Goal: Task Accomplishment & Management: Manage account settings

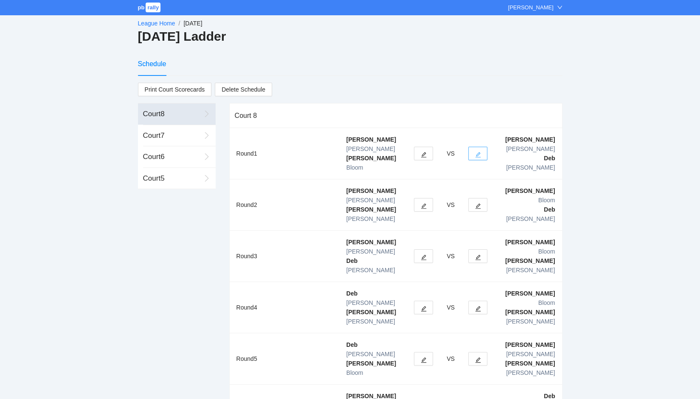
click at [476, 152] on icon "edit" at bounding box center [478, 155] width 6 height 6
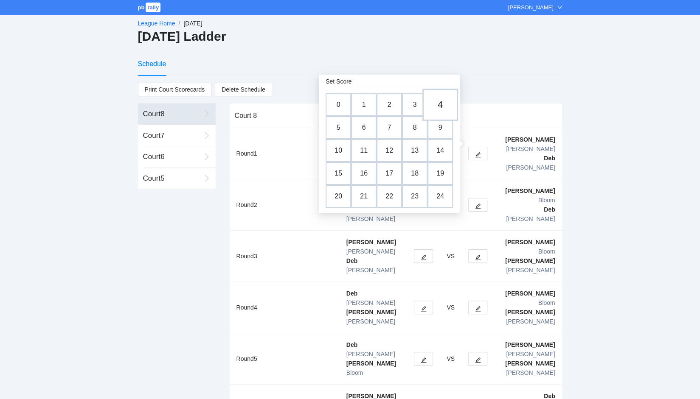
click at [443, 106] on td "4" at bounding box center [440, 105] width 36 height 32
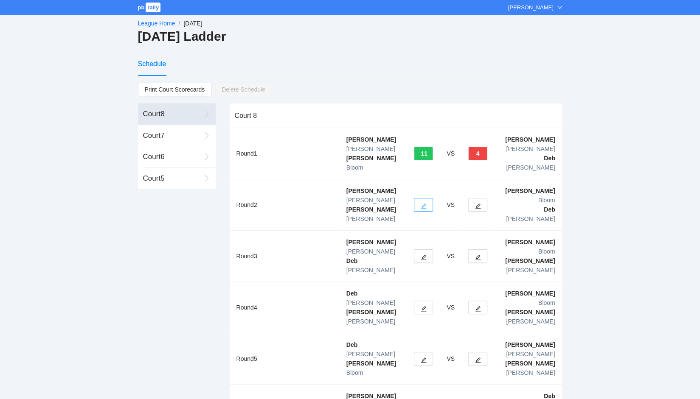
click at [425, 203] on icon "edit" at bounding box center [423, 206] width 6 height 6
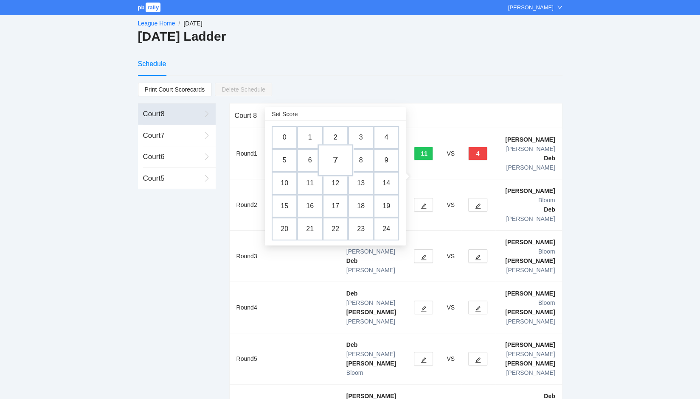
click at [335, 162] on td "7" at bounding box center [335, 160] width 36 height 32
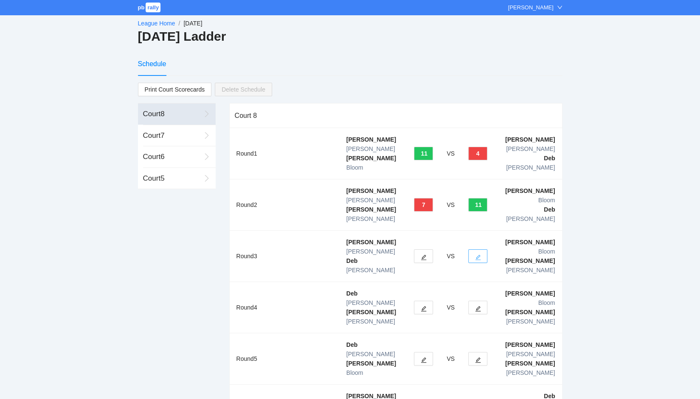
click at [478, 255] on icon "edit" at bounding box center [478, 258] width 6 height 6
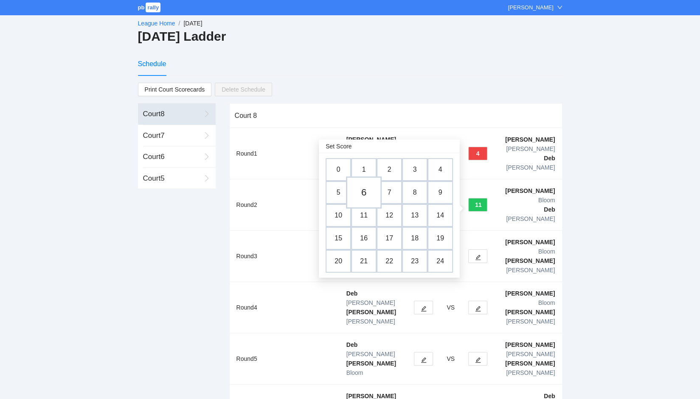
click at [370, 191] on td "6" at bounding box center [364, 192] width 36 height 32
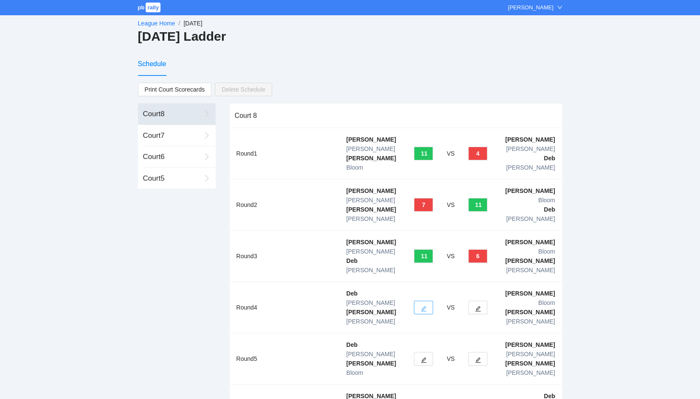
click at [426, 306] on icon "edit" at bounding box center [423, 309] width 6 height 6
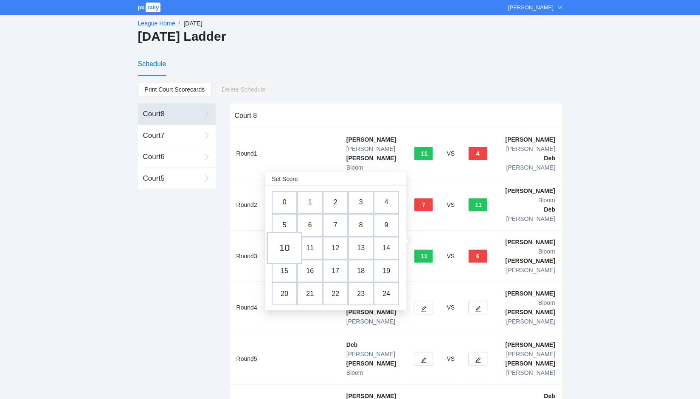
click at [285, 248] on td "10" at bounding box center [284, 248] width 36 height 32
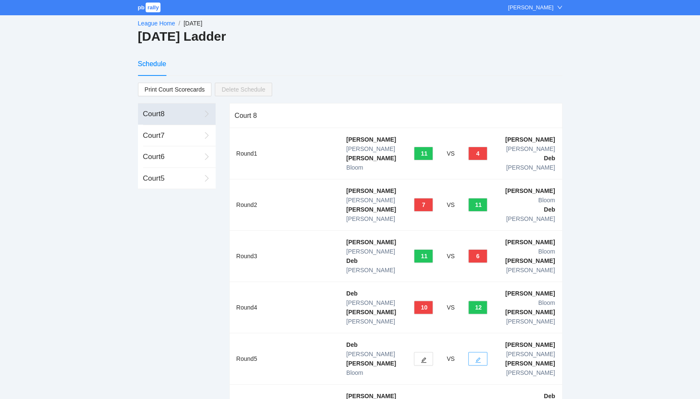
click at [480, 357] on icon "edit" at bounding box center [478, 360] width 6 height 6
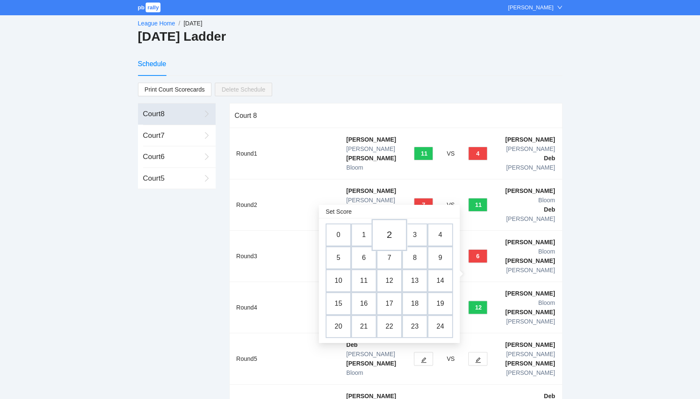
click at [389, 235] on td "2" at bounding box center [389, 235] width 36 height 32
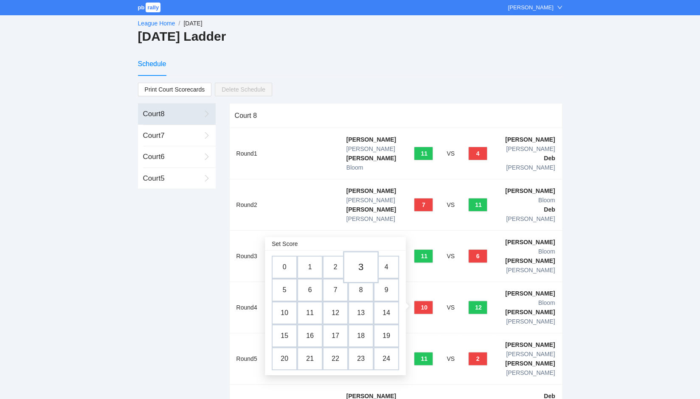
click at [358, 268] on td "3" at bounding box center [361, 267] width 36 height 32
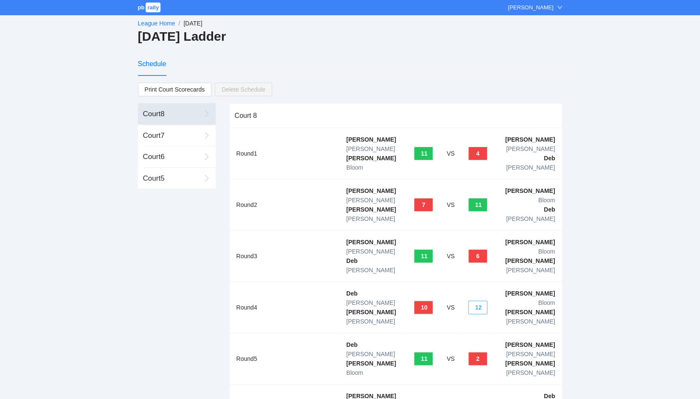
click at [482, 301] on button "12" at bounding box center [477, 308] width 19 height 14
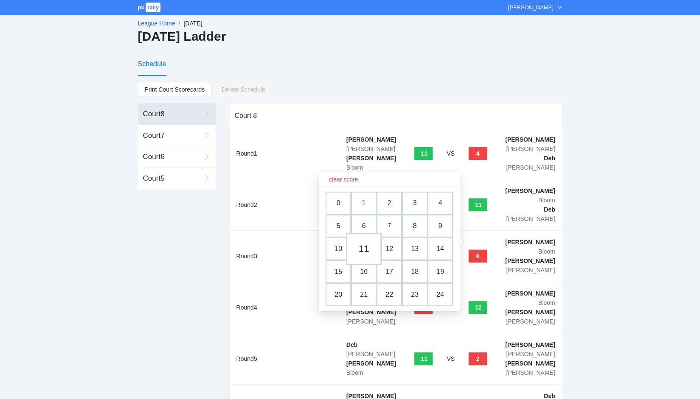
click at [362, 255] on td "11" at bounding box center [364, 249] width 36 height 32
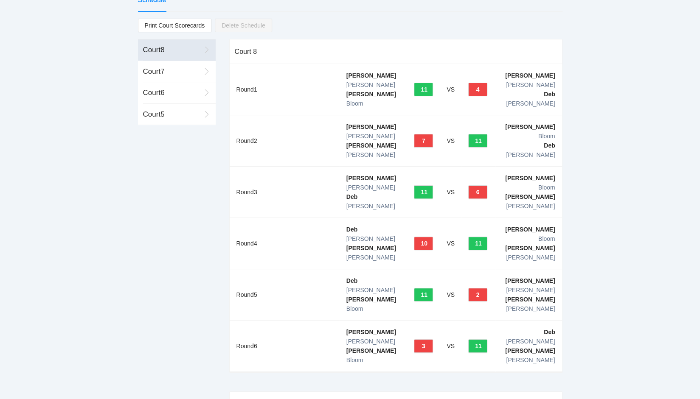
scroll to position [64, 0]
click at [184, 73] on div "Court 7" at bounding box center [172, 71] width 58 height 11
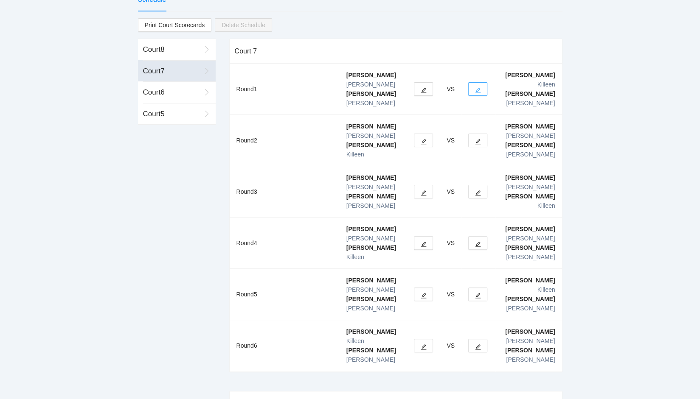
click at [479, 87] on icon "edit" at bounding box center [478, 90] width 6 height 6
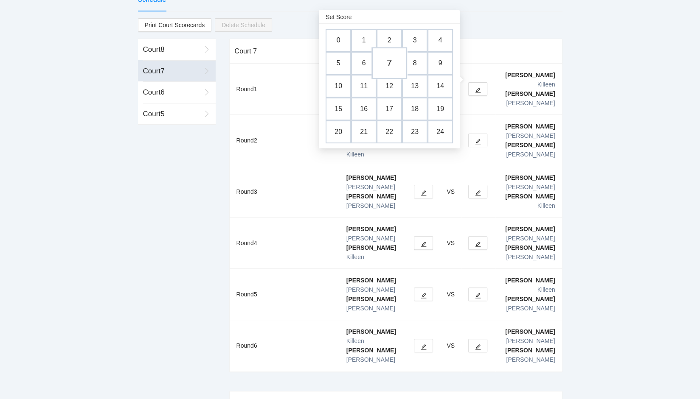
click at [387, 65] on td "7" at bounding box center [389, 64] width 36 height 32
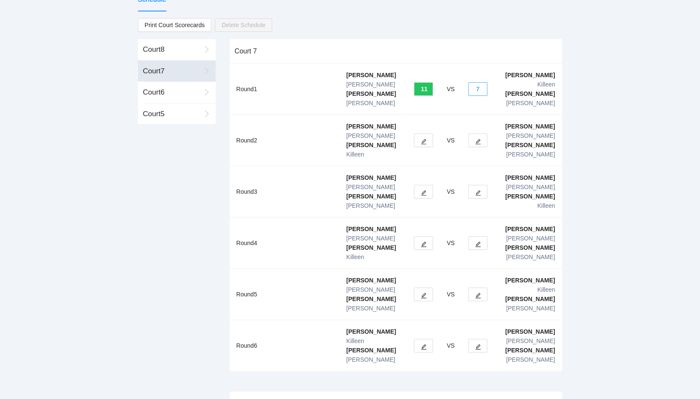
click at [479, 82] on button "7" at bounding box center [477, 89] width 19 height 14
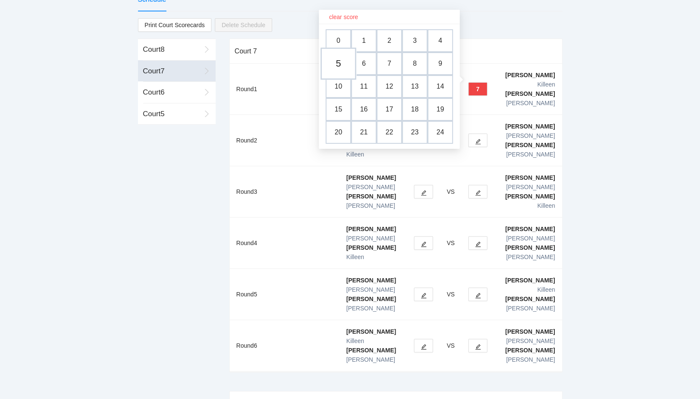
click at [338, 62] on td "5" at bounding box center [338, 64] width 36 height 32
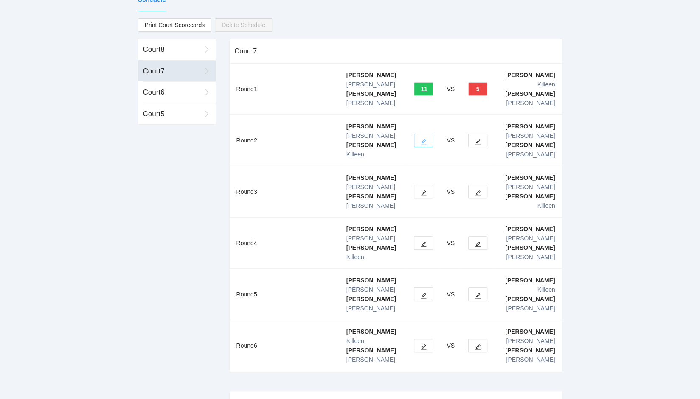
click at [426, 139] on icon "edit" at bounding box center [423, 142] width 6 height 6
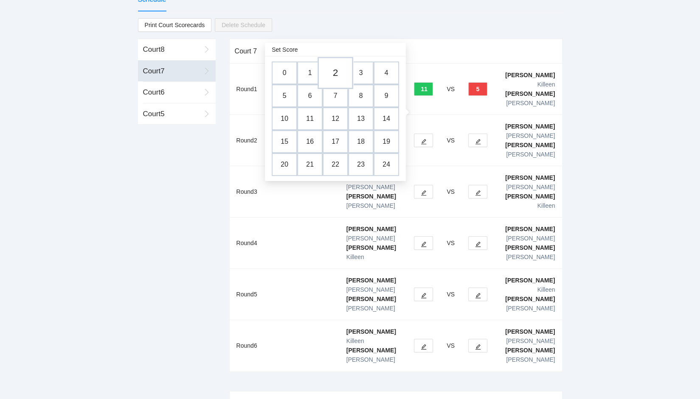
click at [336, 73] on td "2" at bounding box center [335, 73] width 36 height 32
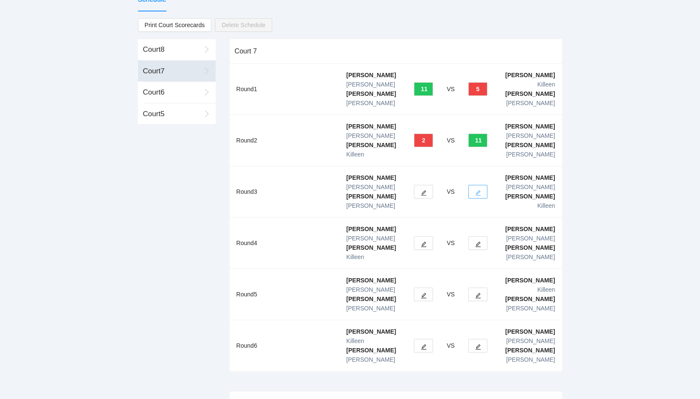
click at [476, 190] on icon "edit" at bounding box center [478, 193] width 6 height 6
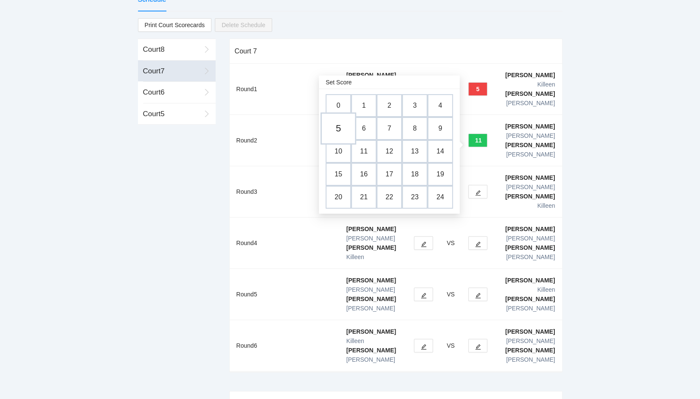
click at [341, 132] on td "5" at bounding box center [338, 129] width 36 height 32
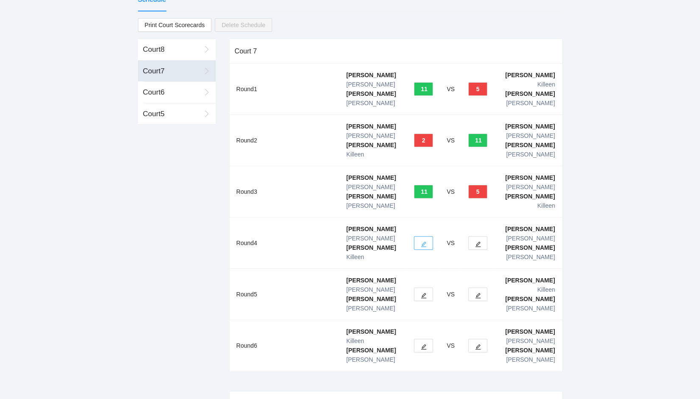
click at [424, 241] on icon "edit" at bounding box center [423, 244] width 6 height 6
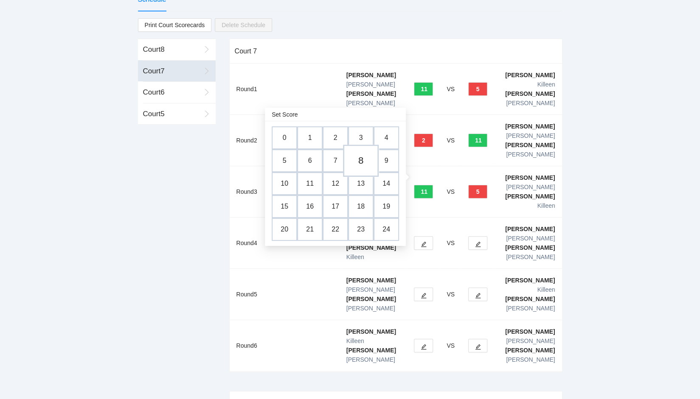
click at [361, 163] on td "8" at bounding box center [361, 161] width 36 height 32
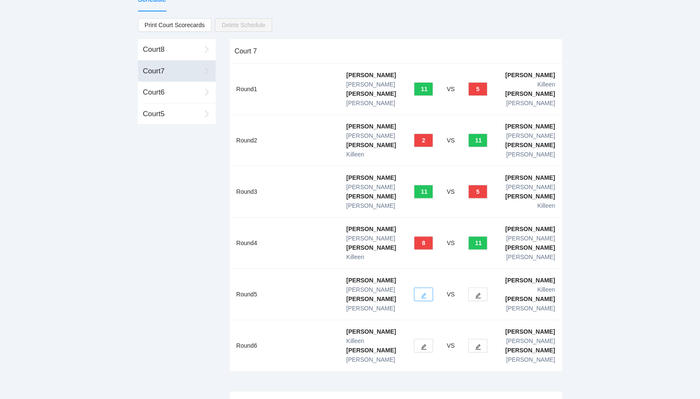
click at [420, 293] on icon "edit" at bounding box center [423, 296] width 6 height 6
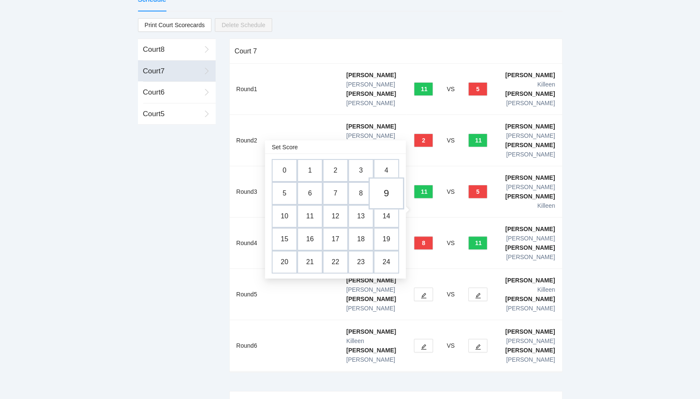
click at [384, 193] on td "9" at bounding box center [386, 194] width 36 height 32
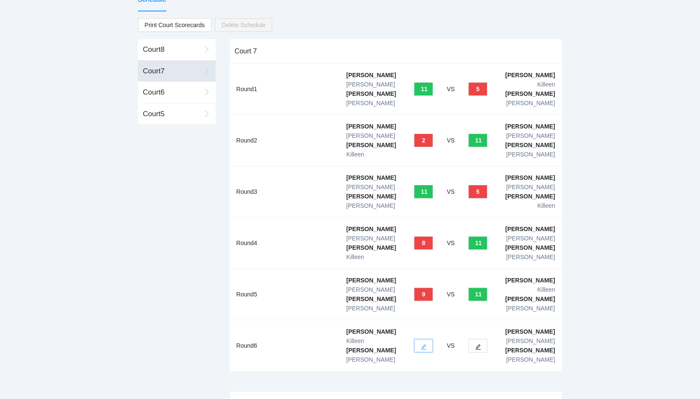
click at [423, 344] on icon "edit" at bounding box center [423, 347] width 6 height 6
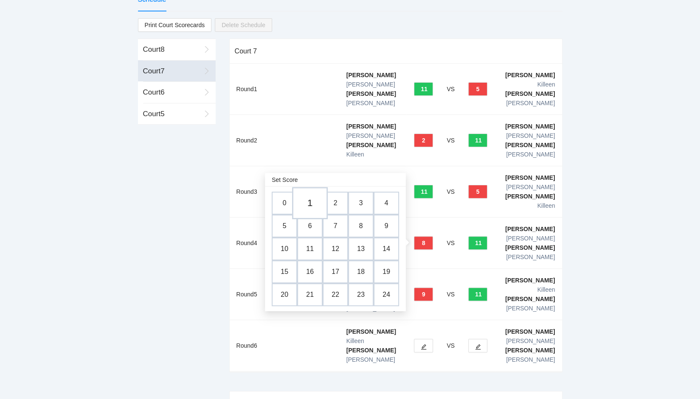
click at [310, 205] on td "1" at bounding box center [310, 204] width 36 height 32
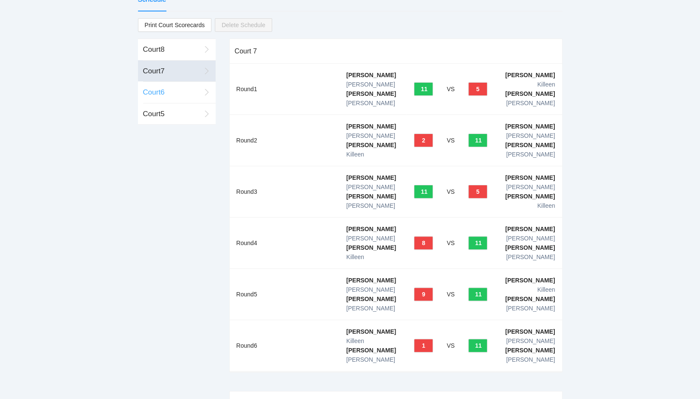
click at [158, 90] on div "Court 6" at bounding box center [172, 92] width 58 height 11
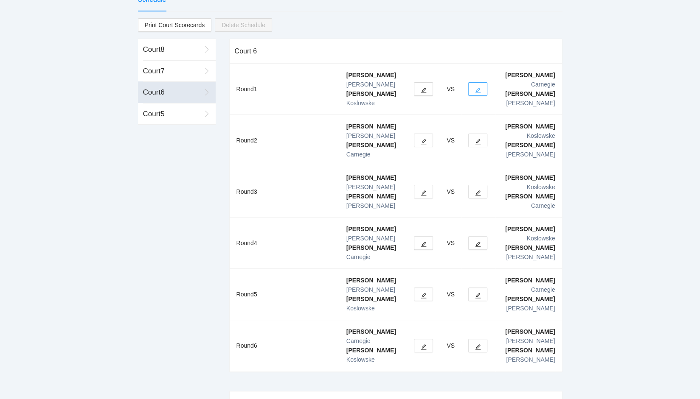
click at [473, 82] on button "button" at bounding box center [477, 89] width 19 height 14
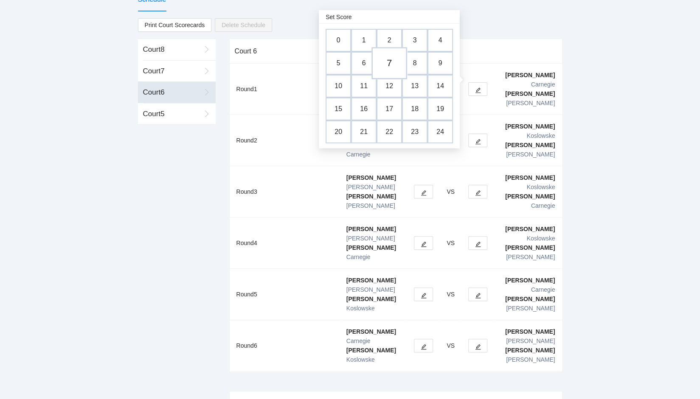
click at [387, 69] on td "7" at bounding box center [389, 64] width 36 height 32
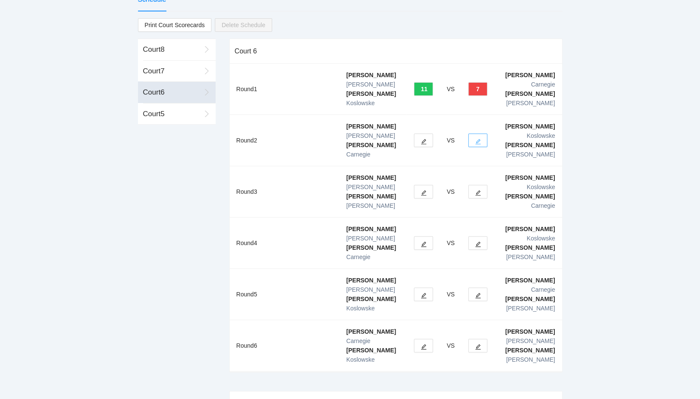
click at [479, 139] on icon "edit" at bounding box center [478, 142] width 6 height 6
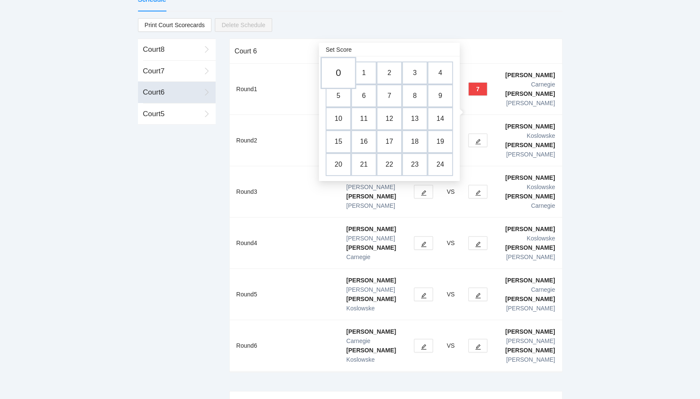
click at [334, 75] on td "0" at bounding box center [338, 73] width 36 height 32
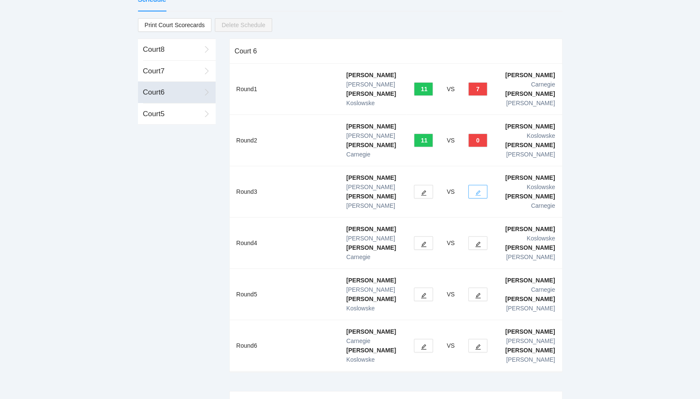
click at [476, 190] on icon "edit" at bounding box center [478, 193] width 6 height 6
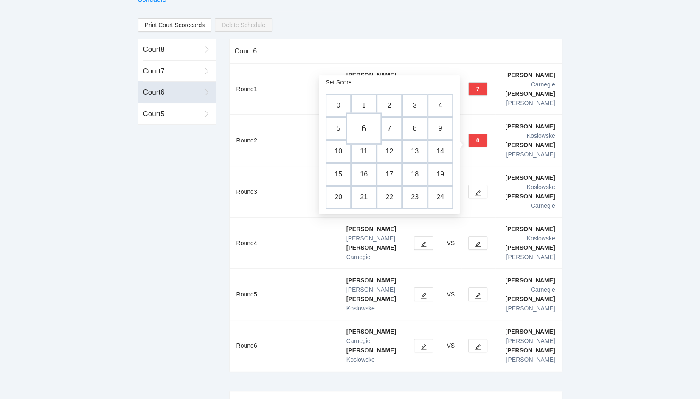
click at [358, 131] on td "6" at bounding box center [364, 129] width 36 height 32
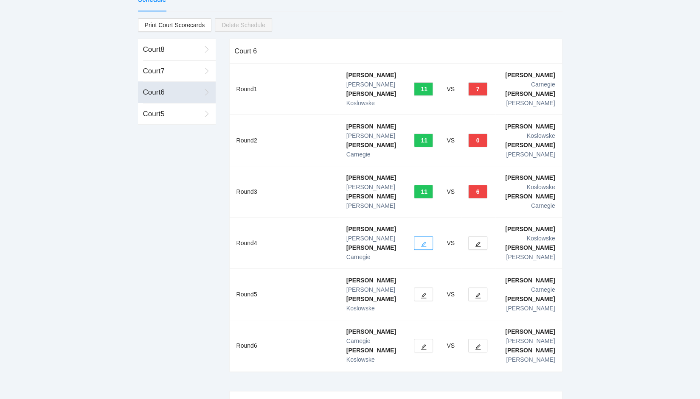
click at [426, 241] on span "edit" at bounding box center [423, 244] width 6 height 6
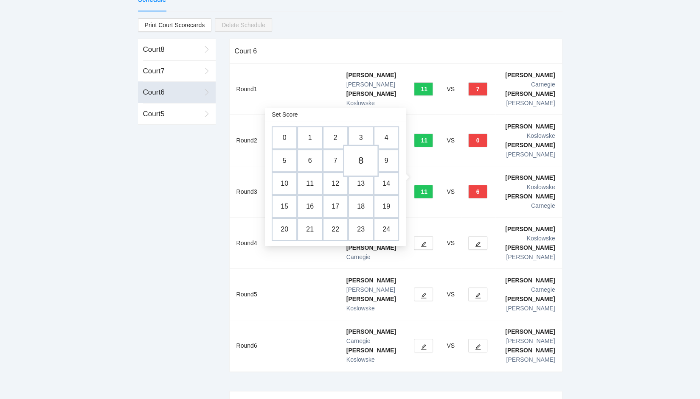
click at [360, 161] on td "8" at bounding box center [361, 161] width 36 height 32
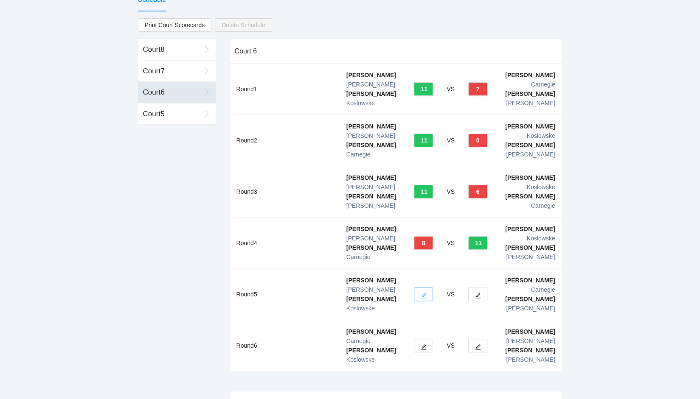
click at [424, 293] on icon "edit" at bounding box center [423, 296] width 6 height 6
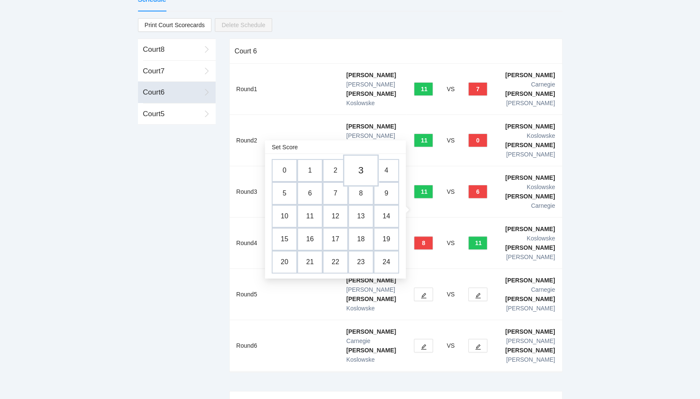
click at [362, 170] on td "3" at bounding box center [361, 171] width 36 height 32
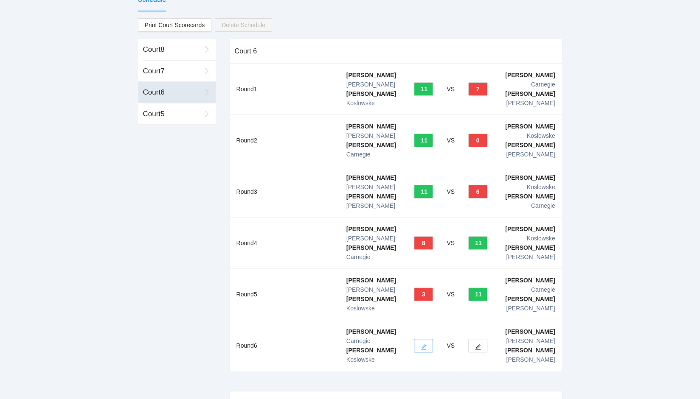
click at [428, 339] on button "button" at bounding box center [423, 346] width 19 height 14
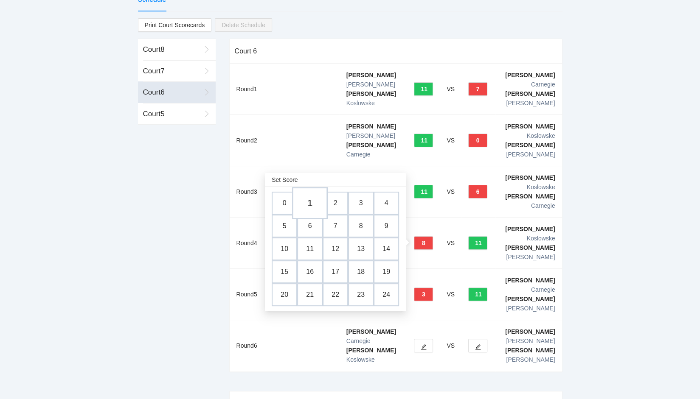
click at [305, 207] on td "1" at bounding box center [310, 204] width 36 height 32
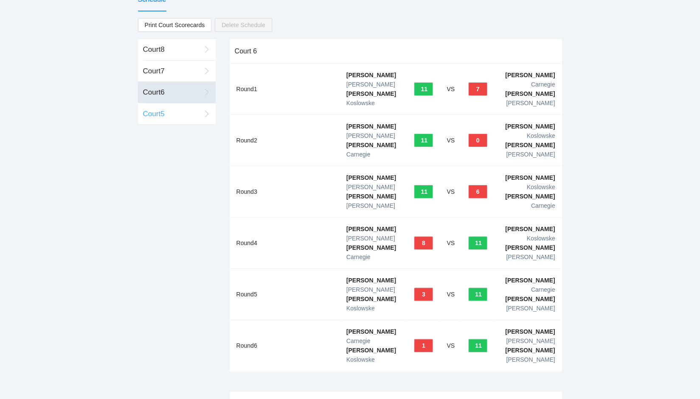
click at [160, 116] on div "Court 5" at bounding box center [172, 114] width 58 height 11
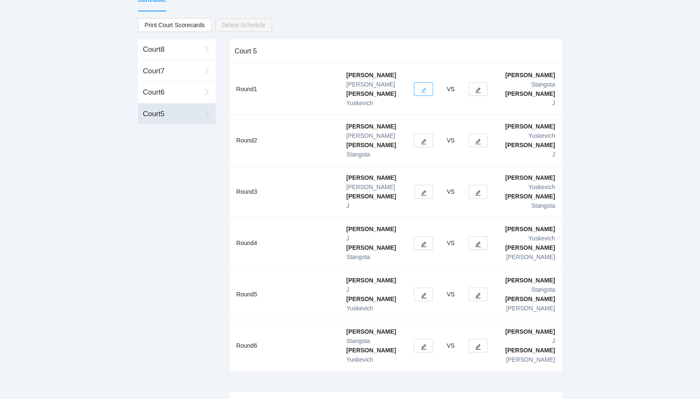
click at [423, 88] on icon "edit" at bounding box center [424, 91] width 6 height 6
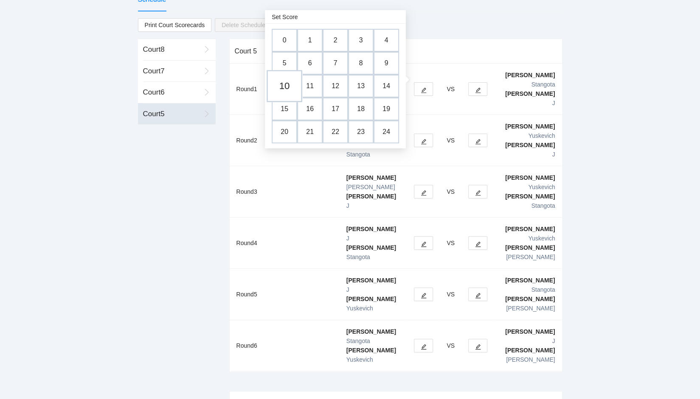
click at [285, 88] on td "10" at bounding box center [284, 86] width 36 height 32
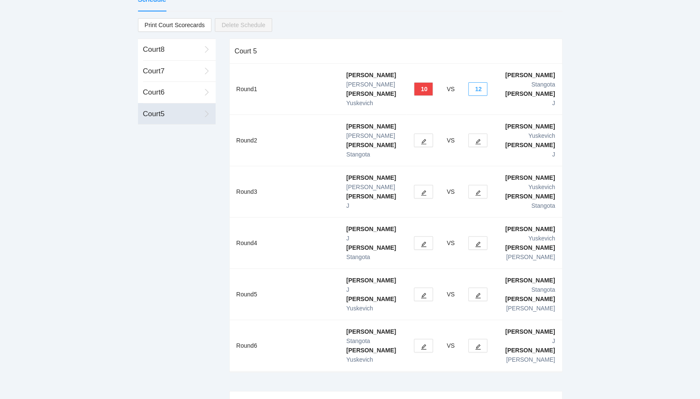
click at [483, 82] on button "12" at bounding box center [477, 89] width 19 height 14
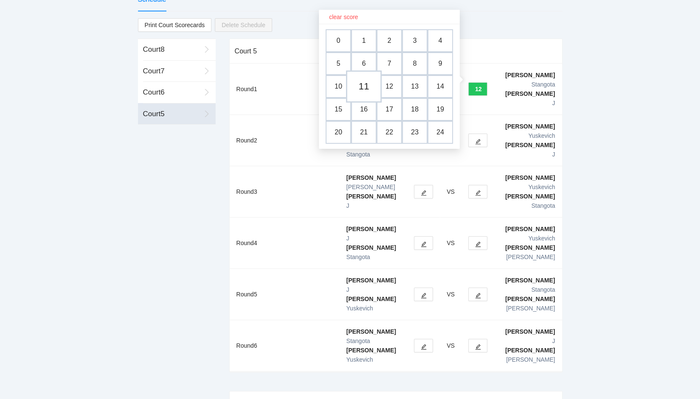
click at [366, 88] on td "11" at bounding box center [364, 87] width 36 height 32
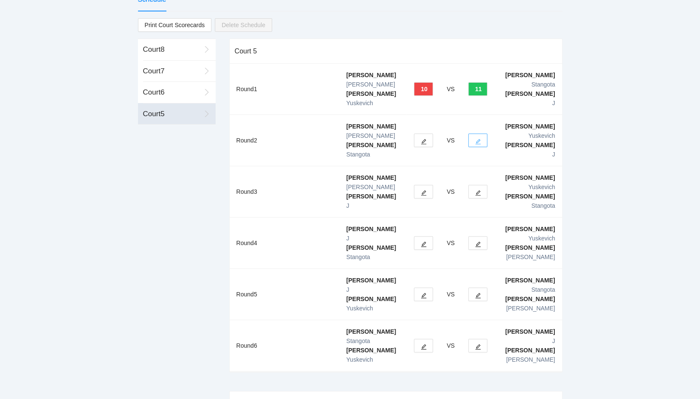
click at [479, 134] on button "button" at bounding box center [477, 141] width 19 height 14
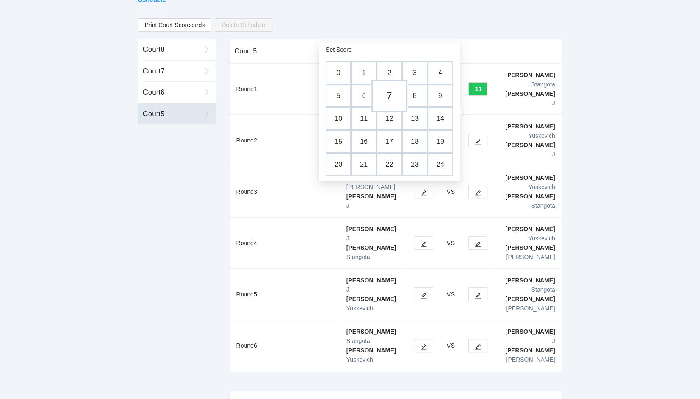
click at [390, 99] on td "7" at bounding box center [389, 96] width 36 height 32
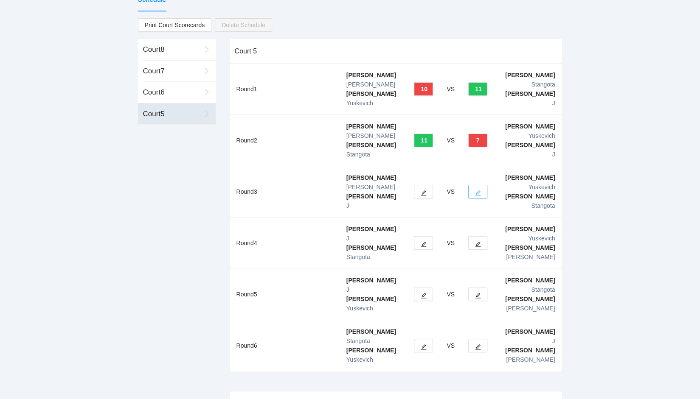
click at [479, 190] on icon "edit" at bounding box center [478, 193] width 6 height 6
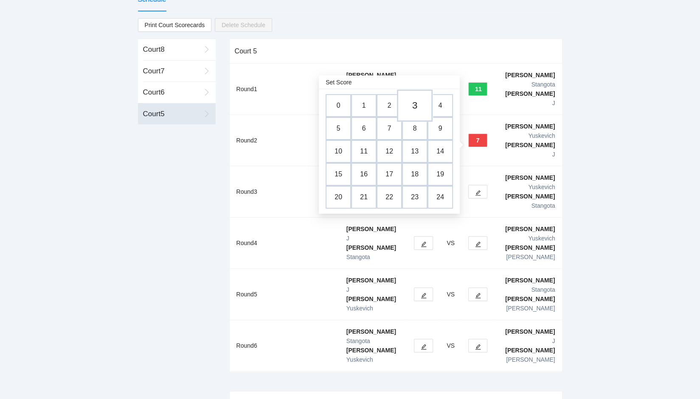
click at [414, 107] on td "3" at bounding box center [415, 106] width 36 height 32
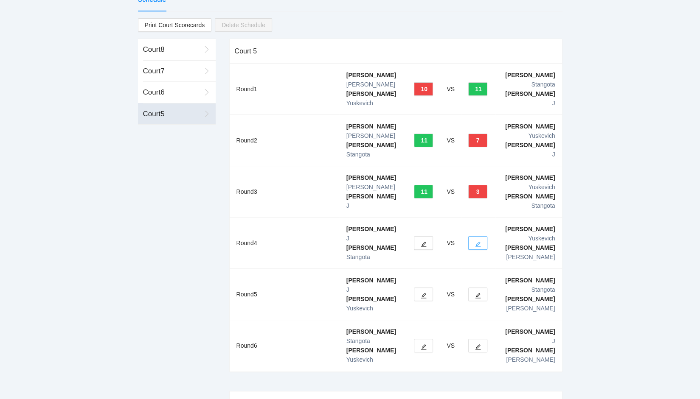
click at [480, 241] on icon "edit" at bounding box center [478, 244] width 6 height 6
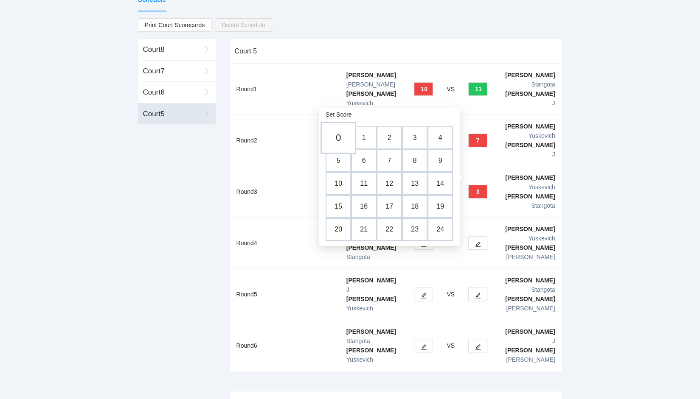
click at [339, 137] on td "0" at bounding box center [338, 138] width 36 height 32
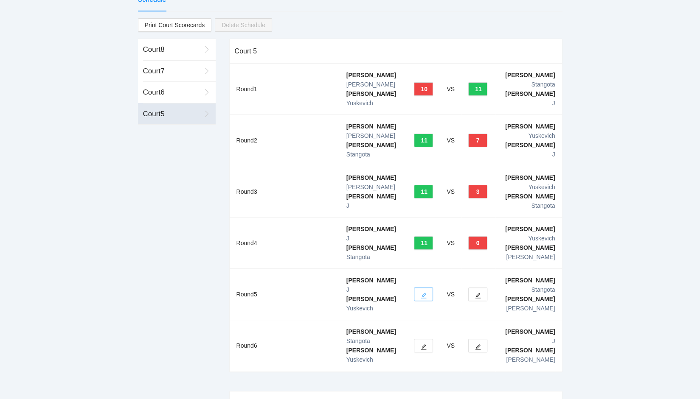
click at [422, 293] on icon "edit" at bounding box center [423, 296] width 6 height 6
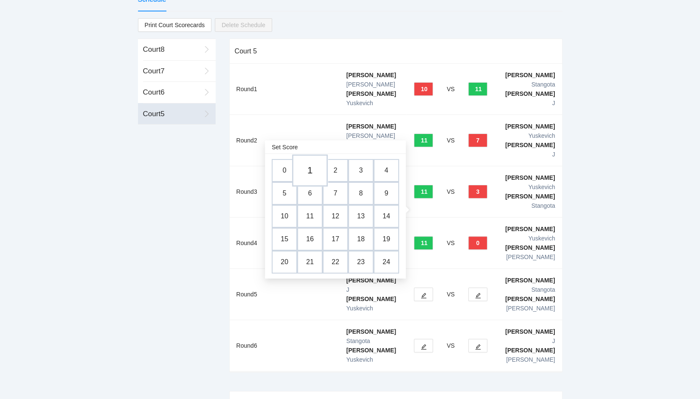
click at [311, 169] on td "1" at bounding box center [310, 171] width 36 height 32
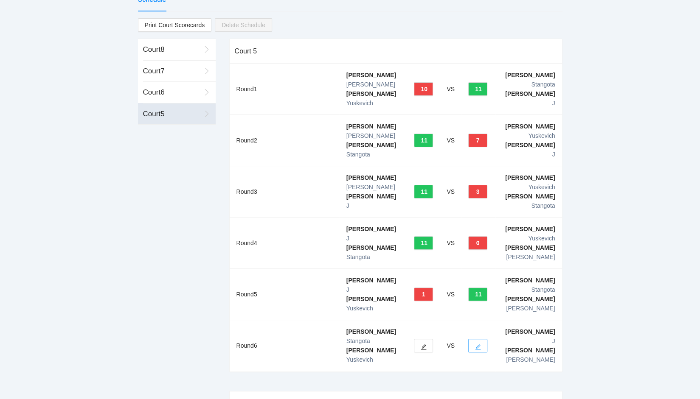
click at [479, 344] on icon "edit" at bounding box center [478, 347] width 6 height 6
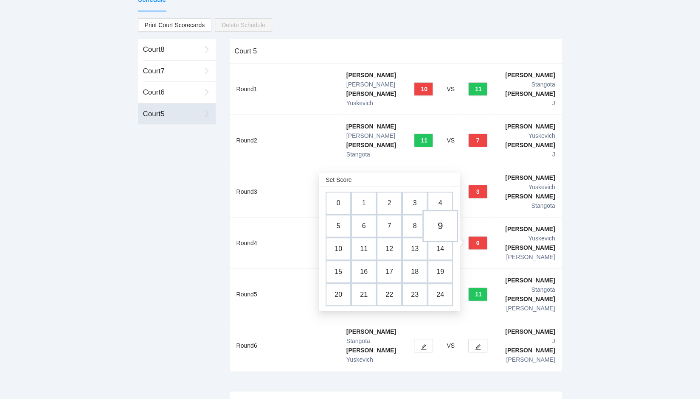
click at [440, 224] on td "9" at bounding box center [440, 226] width 36 height 32
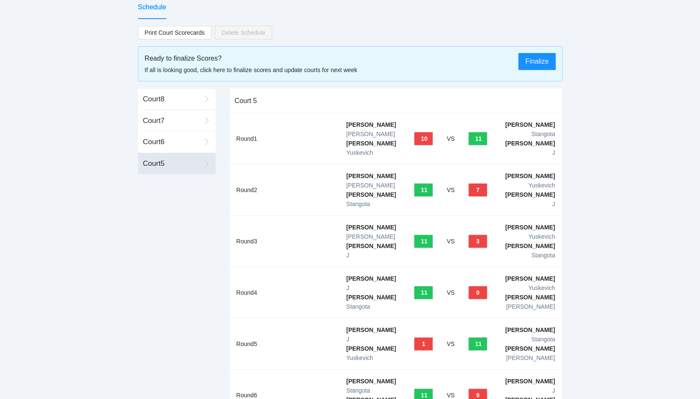
scroll to position [0, 0]
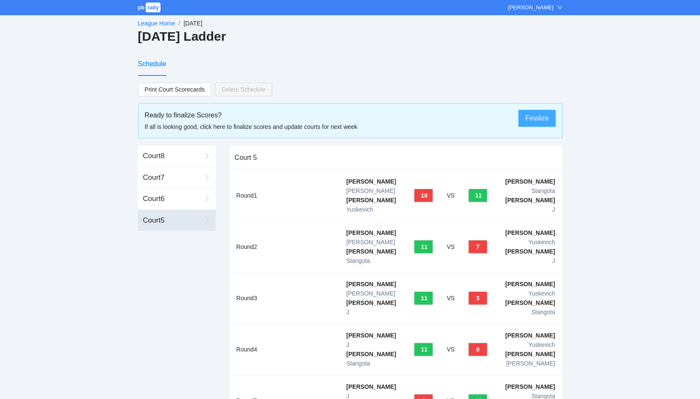
click at [533, 117] on span "Finalize" at bounding box center [536, 118] width 23 height 11
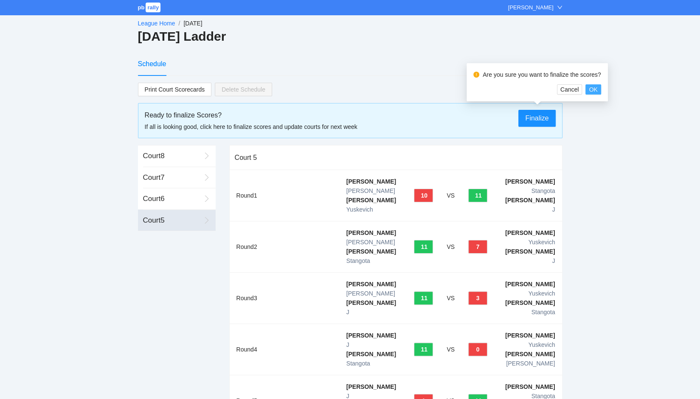
click at [591, 89] on span "OK" at bounding box center [592, 89] width 8 height 9
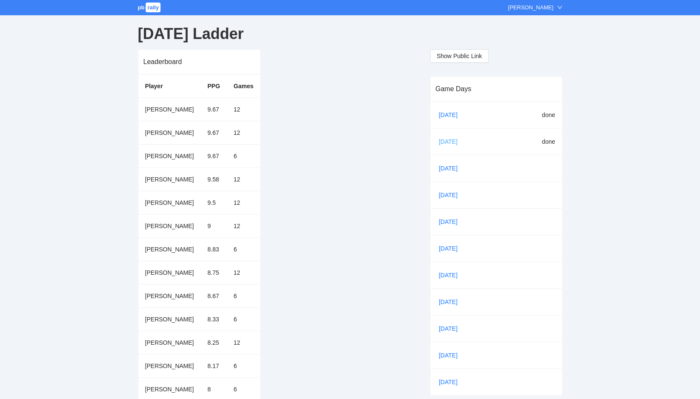
click at [448, 142] on link "[DATE]" at bounding box center [451, 141] width 29 height 13
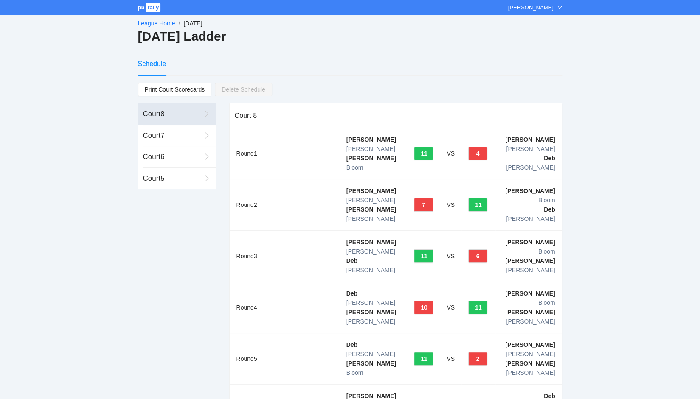
click at [159, 24] on link "League Home" at bounding box center [156, 23] width 37 height 7
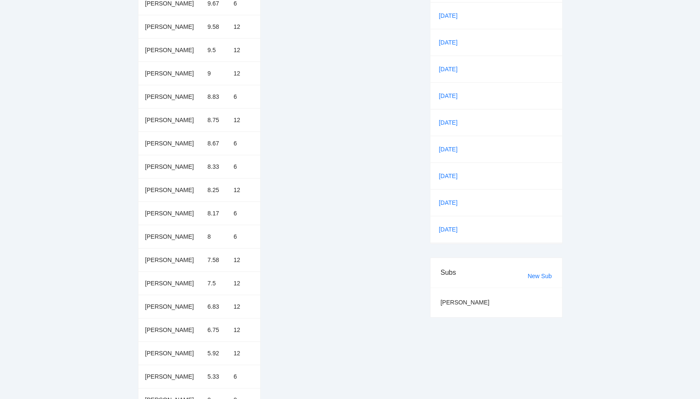
scroll to position [166, 0]
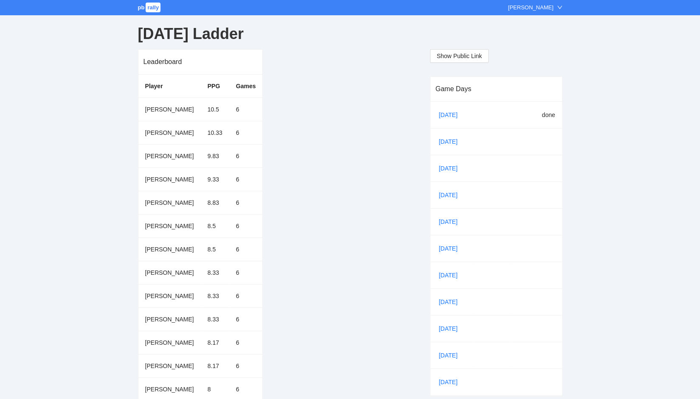
click at [145, 6] on link "pb rally" at bounding box center [150, 7] width 24 height 6
